Goal: Task Accomplishment & Management: Use online tool/utility

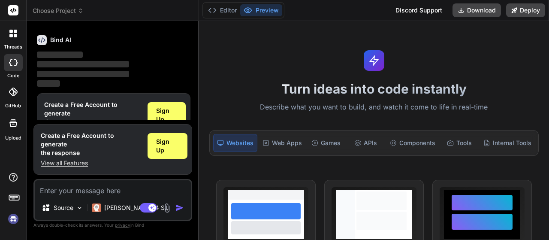
scroll to position [67, 0]
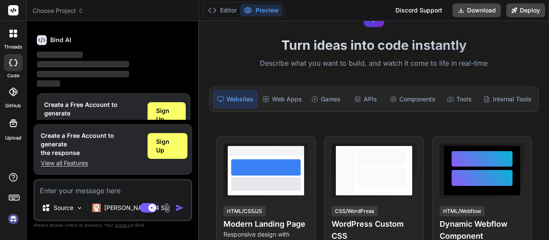
scroll to position [111, 0]
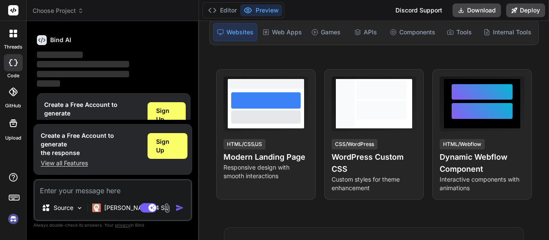
drag, startPoint x: 549, startPoint y: 64, endPoint x: 549, endPoint y: 85, distance: 21.0
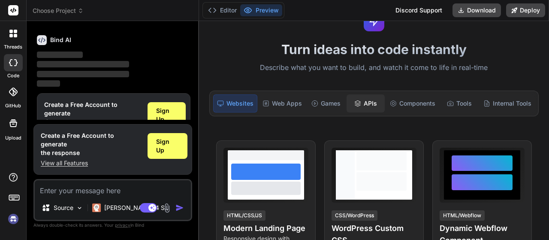
scroll to position [0, 0]
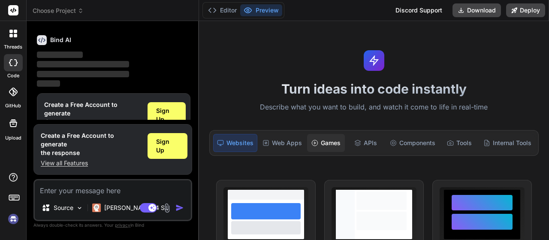
click at [328, 140] on div "Games" at bounding box center [326, 143] width 38 height 18
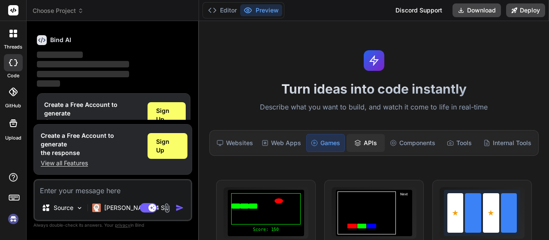
click at [367, 144] on div "APIs" at bounding box center [366, 143] width 38 height 18
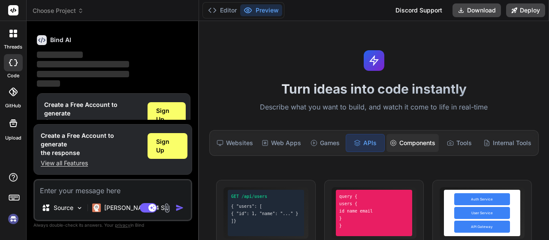
click at [417, 143] on div "Components" at bounding box center [413, 143] width 52 height 18
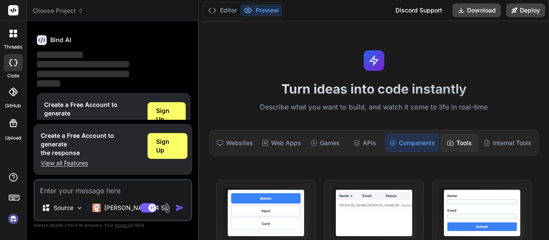
click at [450, 147] on div "Tools" at bounding box center [460, 143] width 38 height 18
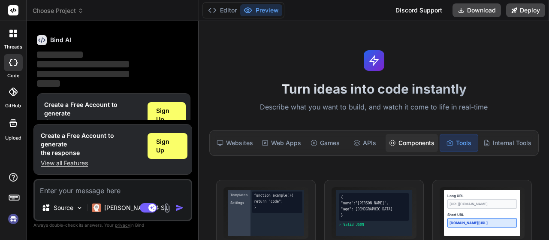
click at [414, 149] on div "Components" at bounding box center [412, 143] width 52 height 18
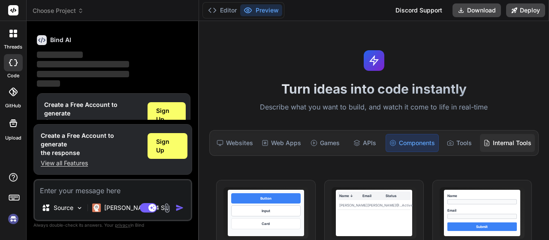
click at [485, 150] on div "Internal Tools" at bounding box center [507, 143] width 55 height 18
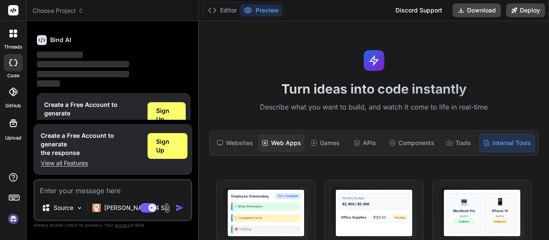
click at [283, 140] on div "Web Apps" at bounding box center [281, 143] width 46 height 18
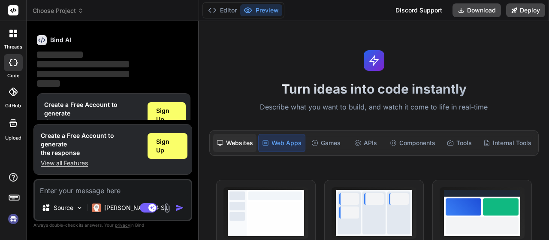
click at [243, 147] on div "Websites" at bounding box center [234, 143] width 43 height 18
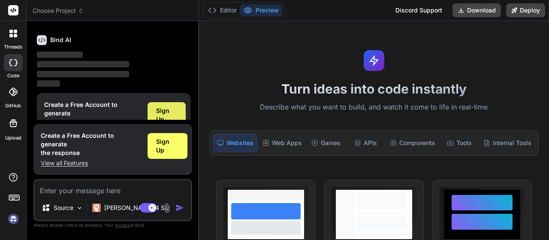
click at [153, 118] on div "Sign Up" at bounding box center [167, 115] width 38 height 26
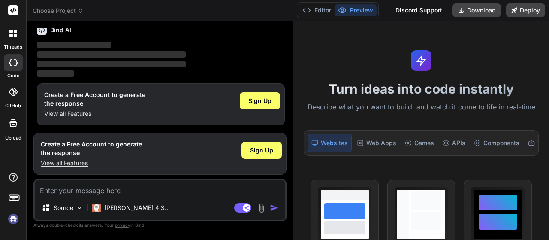
scroll to position [48, 0]
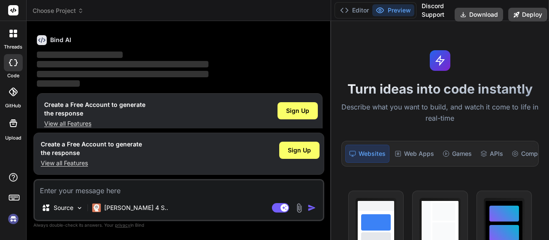
drag, startPoint x: 198, startPoint y: 61, endPoint x: 321, endPoint y: 91, distance: 127.0
click at [321, 91] on div "Bind AI Web Search Created with Pixso. Code Generator You Build a Spotify-like …" at bounding box center [179, 130] width 305 height 219
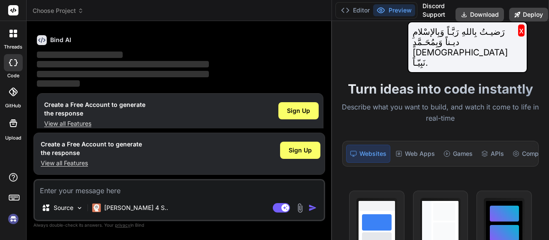
type textarea "x"
